Goal: Transaction & Acquisition: Book appointment/travel/reservation

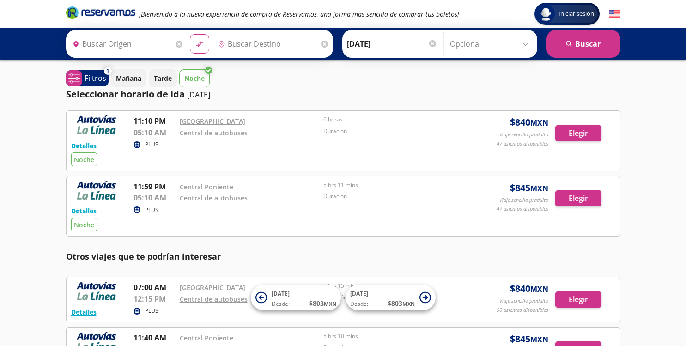
type input "[GEOGRAPHIC_DATA], [GEOGRAPHIC_DATA]"
type input "Pátzcuaro, [GEOGRAPHIC_DATA]"
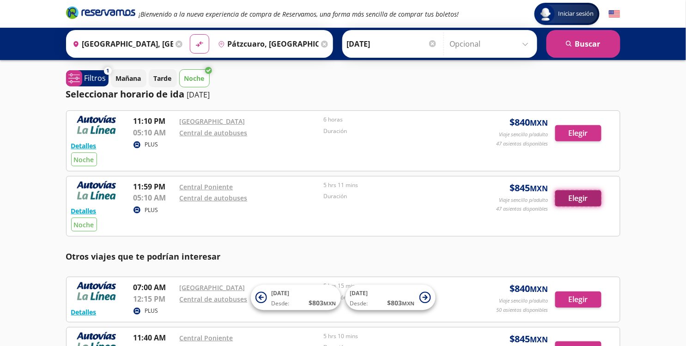
click at [564, 196] on button "Elegir" at bounding box center [578, 198] width 46 height 16
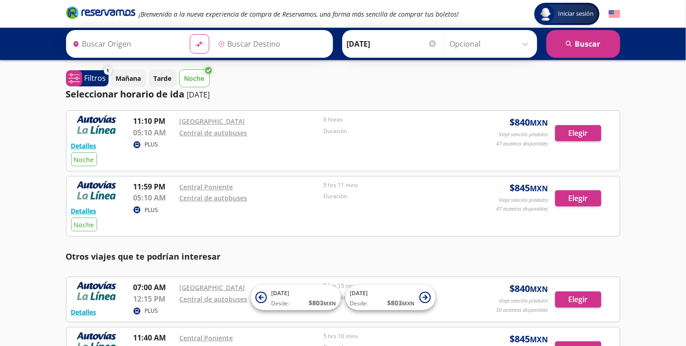
type input "[GEOGRAPHIC_DATA], [GEOGRAPHIC_DATA]"
type input "Pátzcuaro, [GEOGRAPHIC_DATA]"
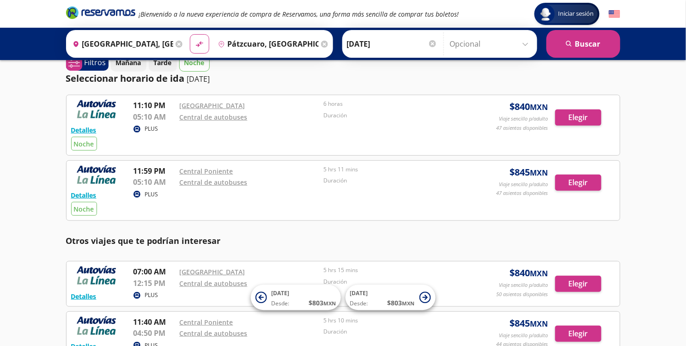
scroll to position [24, 0]
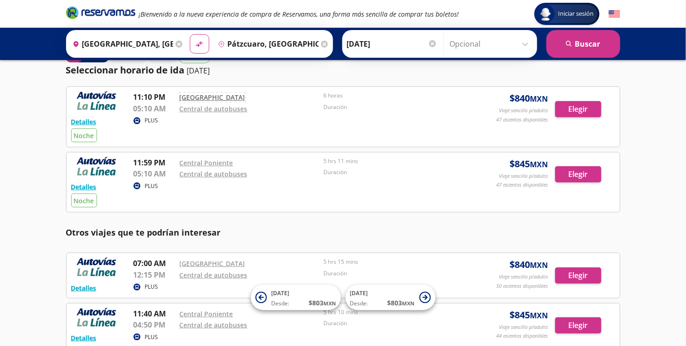
click at [220, 98] on link "[GEOGRAPHIC_DATA]" at bounding box center [213, 97] width 66 height 9
click at [590, 112] on button "Elegir" at bounding box center [578, 109] width 46 height 16
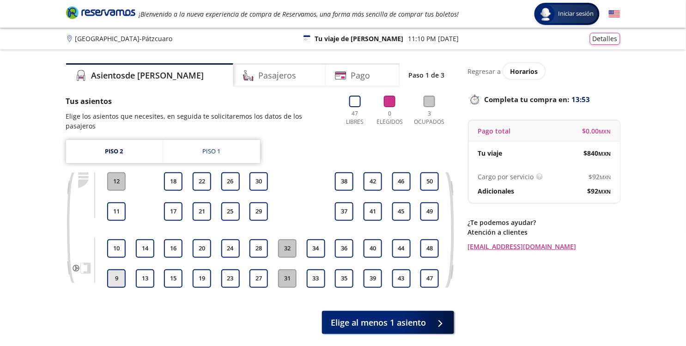
click at [115, 269] on button "9" at bounding box center [116, 278] width 18 height 18
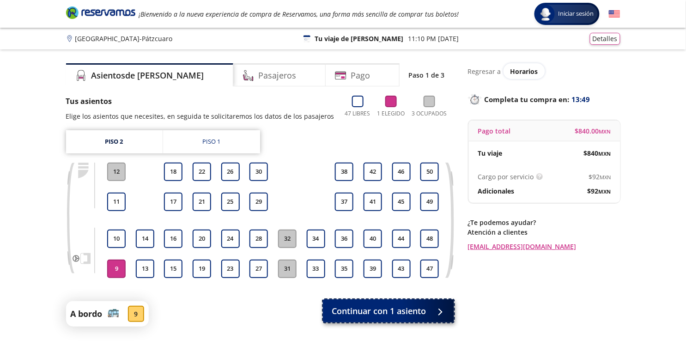
click at [364, 307] on span "Continuar con 1 asiento" at bounding box center [379, 311] width 94 height 12
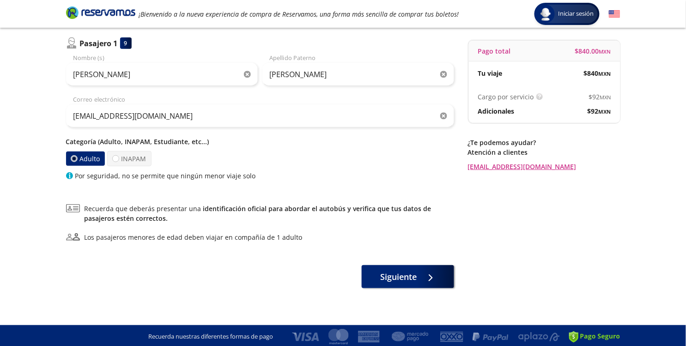
scroll to position [82, 0]
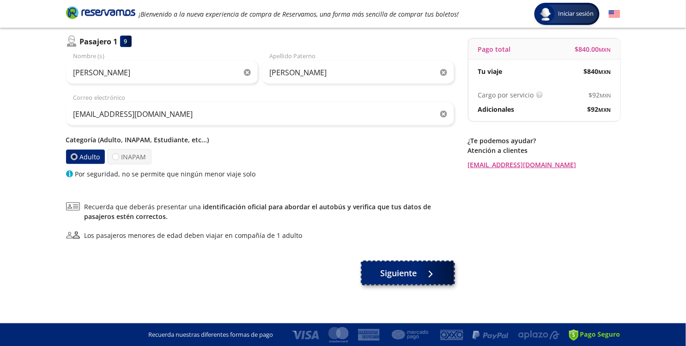
click at [400, 272] on span "Siguiente" at bounding box center [398, 273] width 36 height 12
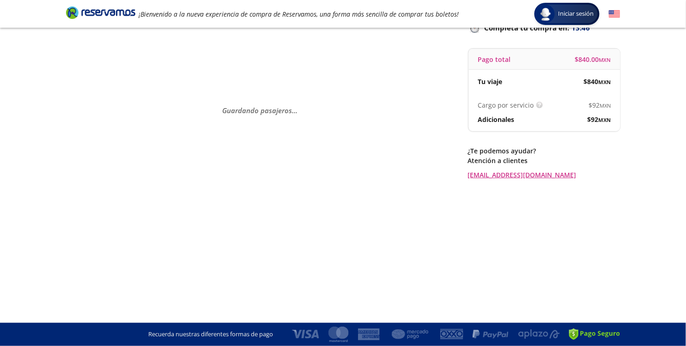
scroll to position [0, 0]
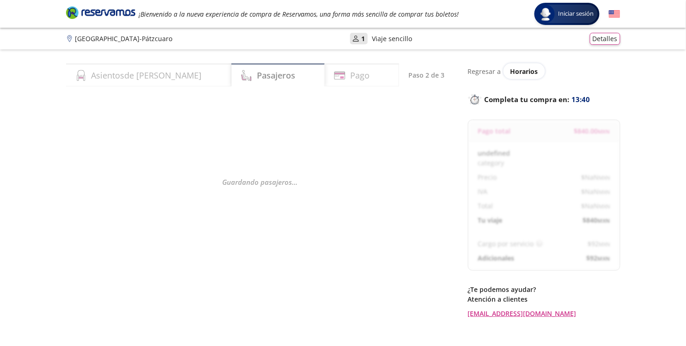
select select "MX"
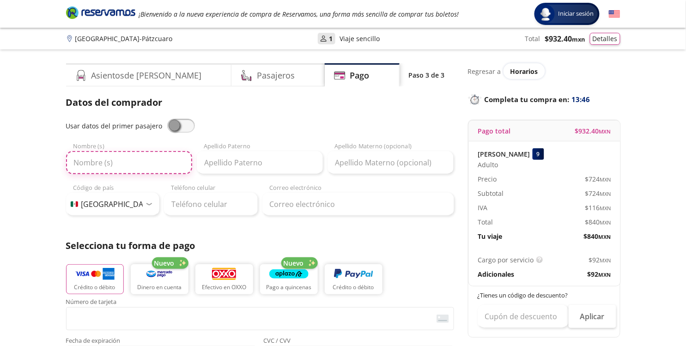
click at [80, 159] on input "Nombre (s)" at bounding box center [129, 162] width 126 height 23
type input "[PERSON_NAME]"
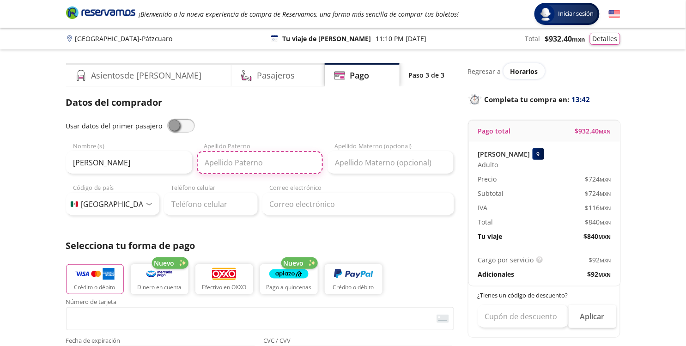
click at [223, 168] on input "Apellido Paterno" at bounding box center [260, 162] width 126 height 23
type input "[PERSON_NAME]"
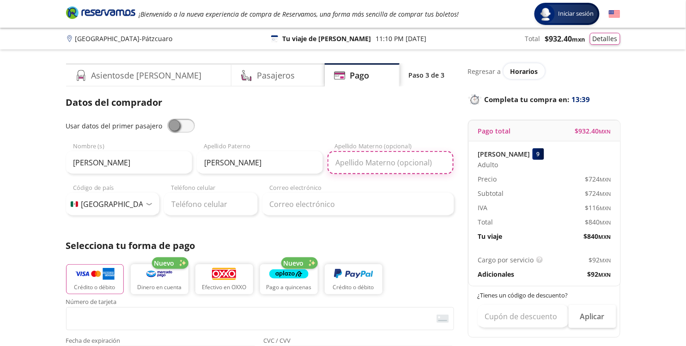
click at [358, 167] on input "Apellido Materno (opcional)" at bounding box center [391, 162] width 126 height 23
type input "[PERSON_NAME]"
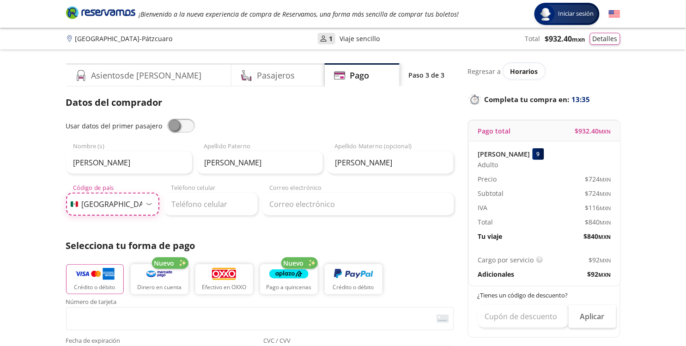
click at [137, 206] on select "Código de país [GEOGRAPHIC_DATA] +1 [GEOGRAPHIC_DATA] +52 [GEOGRAPHIC_DATA] +57…" at bounding box center [113, 204] width 94 height 23
click at [224, 216] on div "Datos del comprador Usar datos del primer pasajero [PERSON_NAME] Nombre (s) [PE…" at bounding box center [260, 305] width 388 height 418
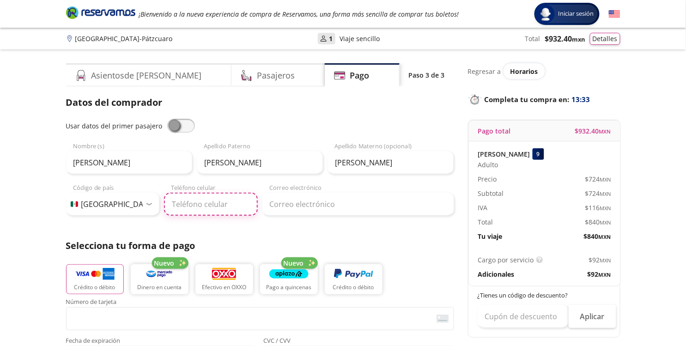
click at [223, 208] on input "Teléfono celular" at bounding box center [211, 204] width 94 height 23
type input "434 104 0336"
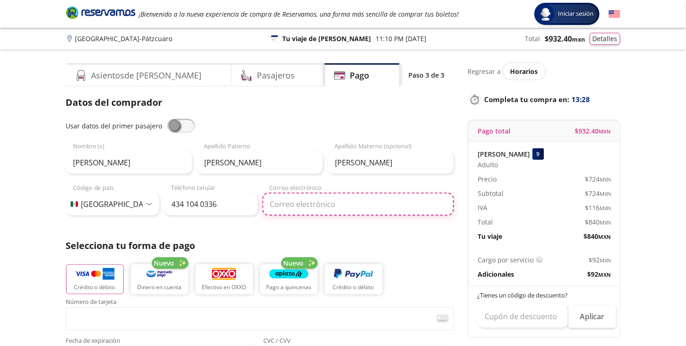
click at [351, 198] on input "Correo electrónico" at bounding box center [358, 204] width 192 height 23
type input "[EMAIL_ADDRESS][DOMAIN_NAME]"
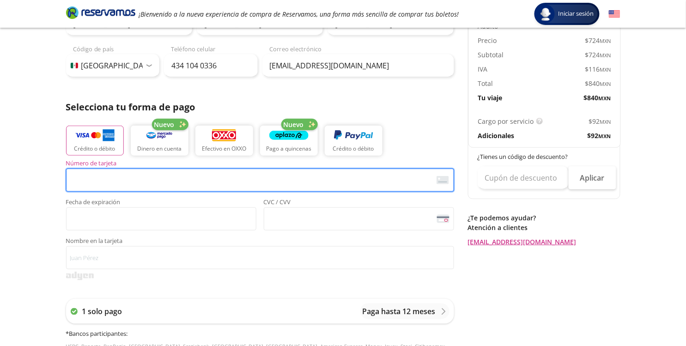
scroll to position [146, 0]
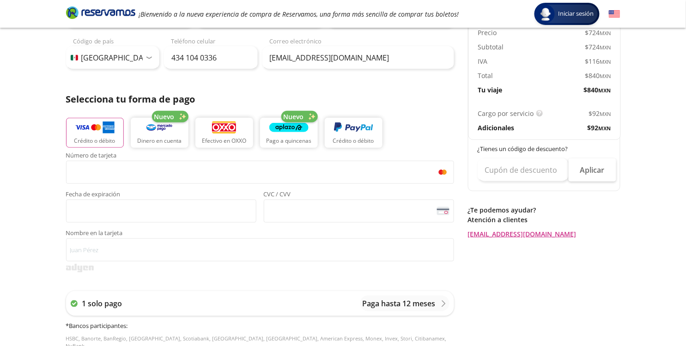
click at [115, 198] on span "Fecha de expiración" at bounding box center [161, 195] width 190 height 8
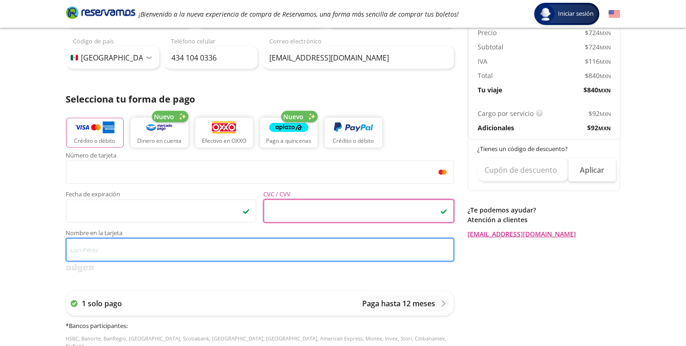
click at [248, 257] on input "Nombre en la tarjeta" at bounding box center [260, 249] width 388 height 23
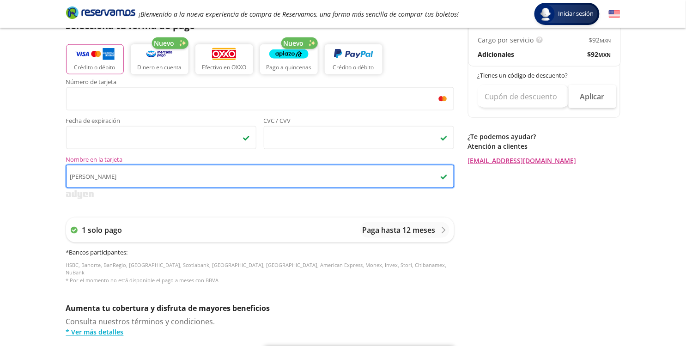
scroll to position [245, 0]
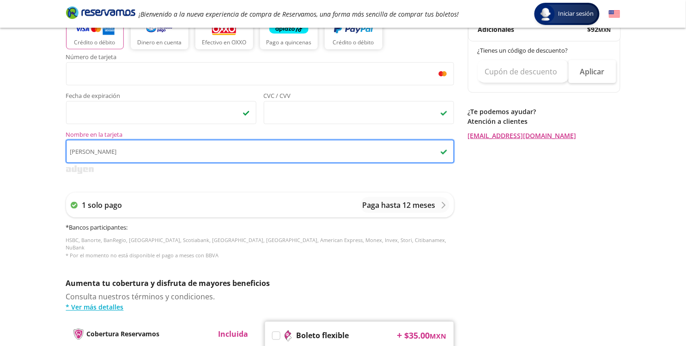
type input "[PERSON_NAME]"
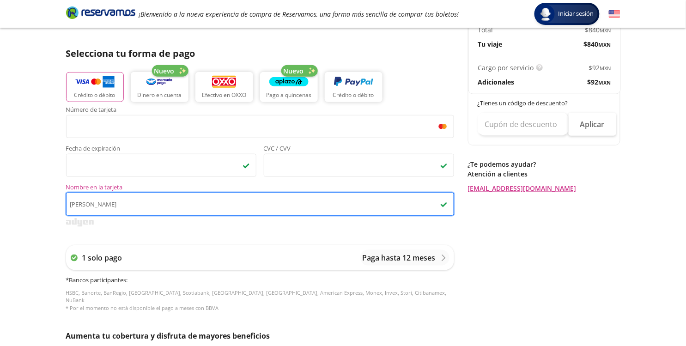
scroll to position [196, 0]
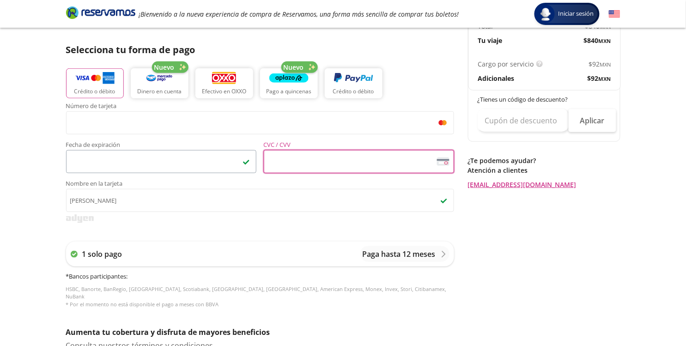
click at [196, 152] on span "<p>Your browser does not support iframes.</p>" at bounding box center [161, 161] width 190 height 23
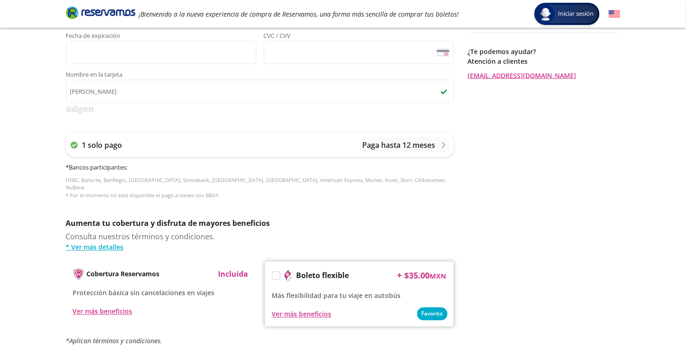
scroll to position [392, 0]
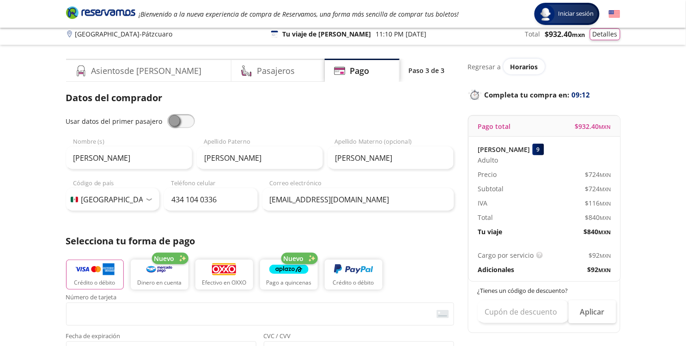
scroll to position [0, 0]
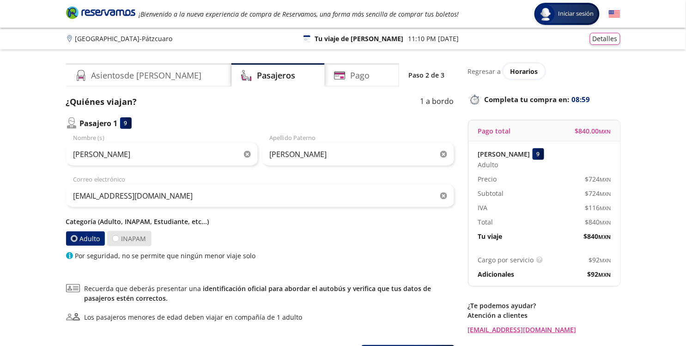
click at [120, 238] on label "INAPAM" at bounding box center [129, 238] width 44 height 15
click at [119, 238] on input "INAPAM" at bounding box center [116, 239] width 6 height 6
radio input "true"
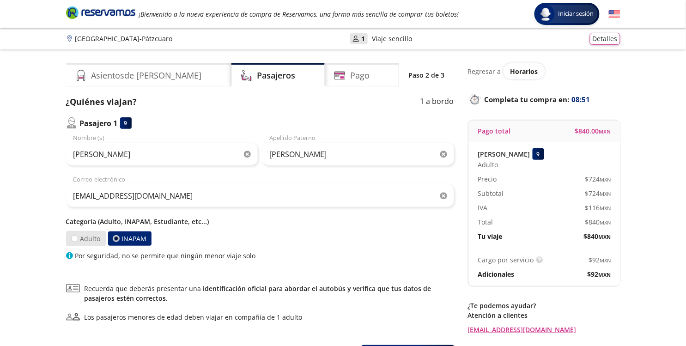
click at [82, 238] on label "Adulto" at bounding box center [85, 239] width 41 height 16
click at [78, 238] on input "Adulto" at bounding box center [75, 239] width 6 height 6
radio input "true"
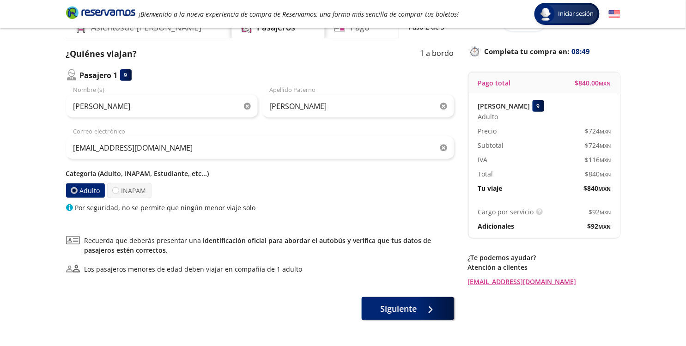
scroll to position [49, 0]
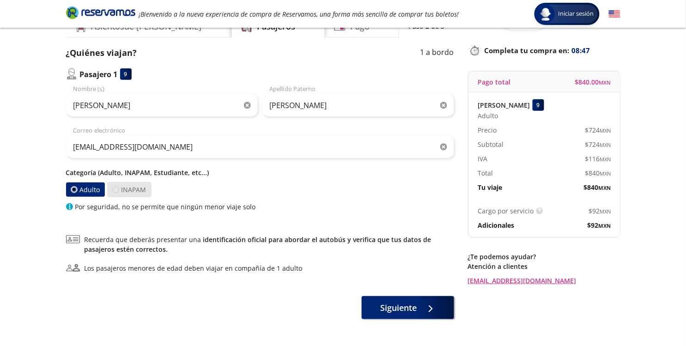
click at [116, 192] on div at bounding box center [115, 189] width 7 height 7
click at [116, 192] on input "INAPAM" at bounding box center [115, 190] width 6 height 6
radio input "true"
radio input "false"
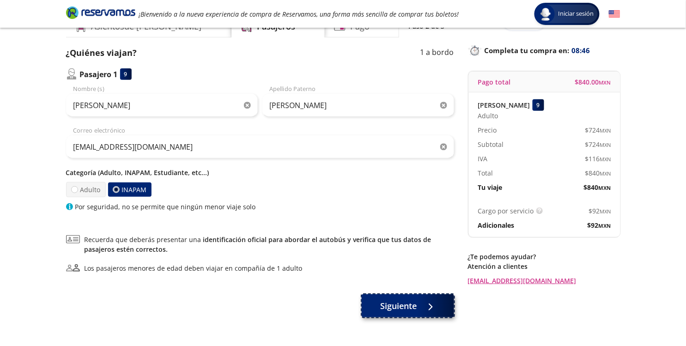
click at [396, 310] on span "Siguiente" at bounding box center [398, 306] width 36 height 12
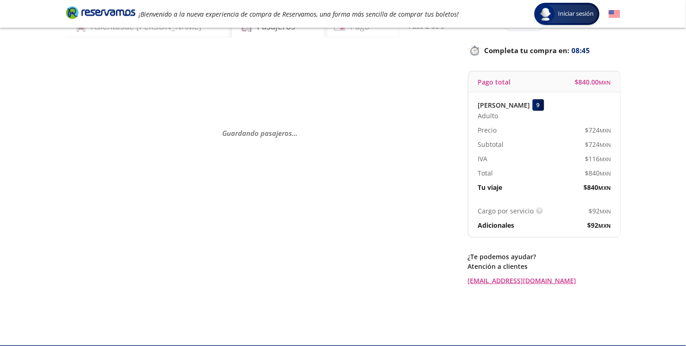
scroll to position [0, 0]
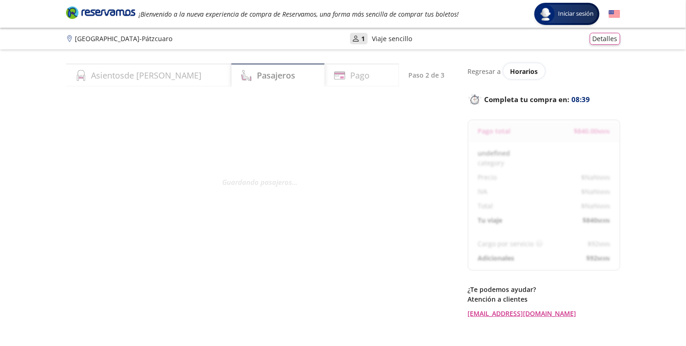
select select "MX"
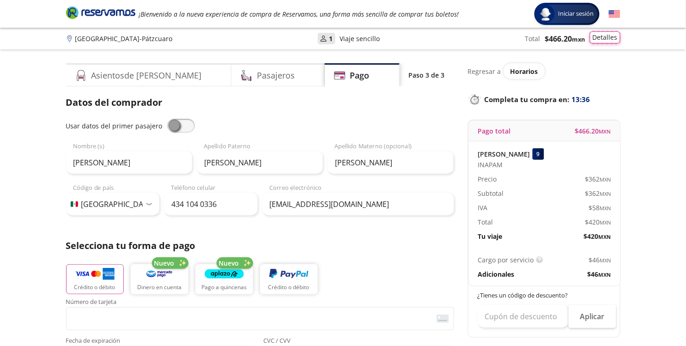
click at [604, 36] on button "Detalles" at bounding box center [605, 37] width 30 height 12
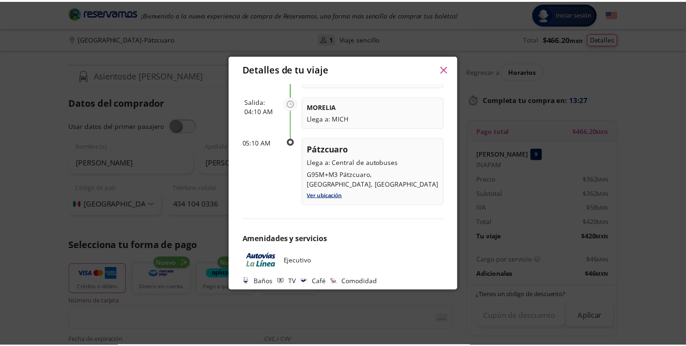
scroll to position [192, 0]
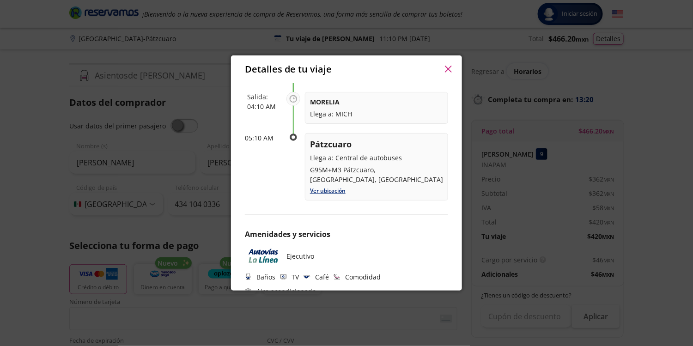
click at [449, 77] on div "Detalles de tu viaje" at bounding box center [346, 69] width 231 height 28
click at [448, 75] on button "button" at bounding box center [448, 69] width 14 height 14
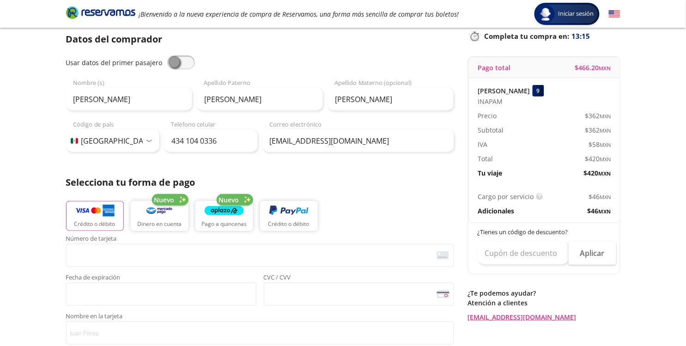
scroll to position [0, 0]
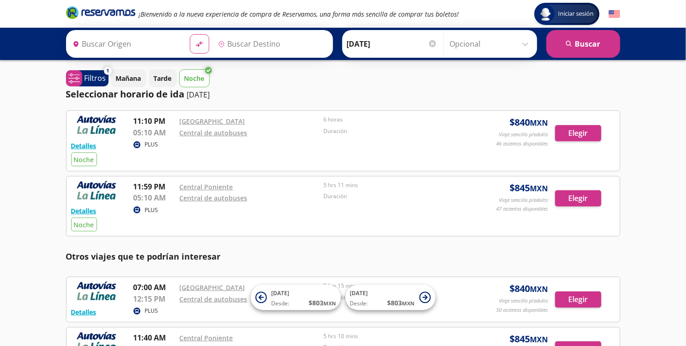
type input "[GEOGRAPHIC_DATA], [GEOGRAPHIC_DATA]"
type input "Pátzcuaro, [GEOGRAPHIC_DATA]"
